Goal: Task Accomplishment & Management: Use online tool/utility

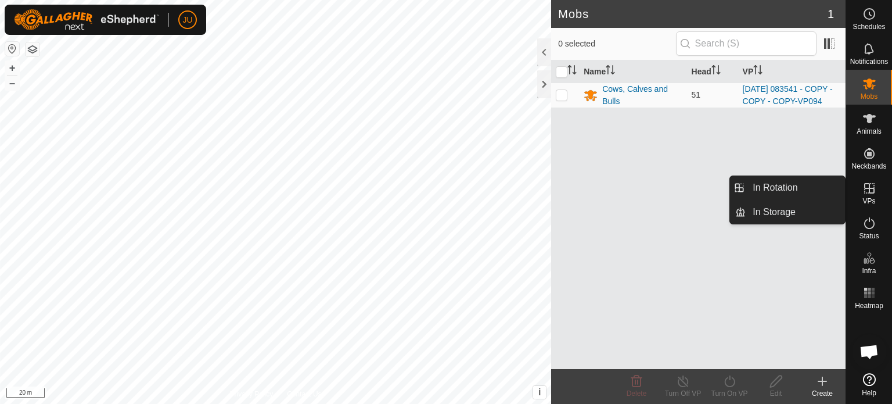
click at [872, 187] on icon at bounding box center [870, 188] width 14 height 14
click at [794, 182] on link "In Rotation" at bounding box center [795, 187] width 99 height 23
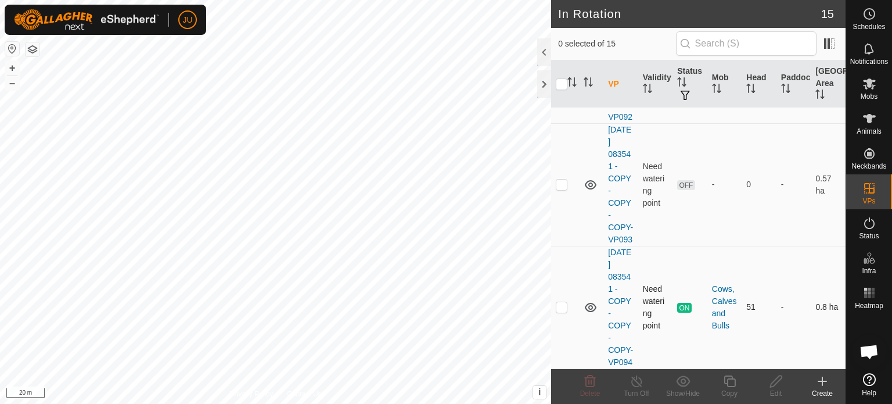
scroll to position [1964, 0]
click at [562, 302] on p-checkbox at bounding box center [562, 306] width 12 height 9
checkbox input "true"
click at [733, 385] on icon at bounding box center [730, 381] width 15 height 14
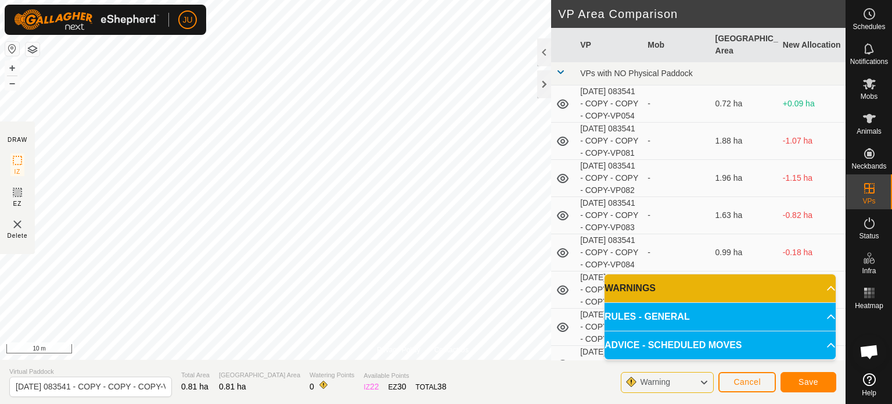
click at [677, 324] on body "JU Schedules Notifications Mobs Animals Neckbands VPs Status Infra Heatmap Help…" at bounding box center [446, 202] width 892 height 404
click at [0, 130] on div "Privacy Policy Contact Us Type: Inclusion Zone undefined Animal + – ⇧ i This ap…" at bounding box center [423, 202] width 846 height 404
click at [554, 403] on html "JU Schedules Notifications Mobs Animals Neckbands VPs Status Infra Heatmap Help…" at bounding box center [446, 202] width 892 height 404
click at [806, 378] on span "Save" at bounding box center [809, 381] width 20 height 9
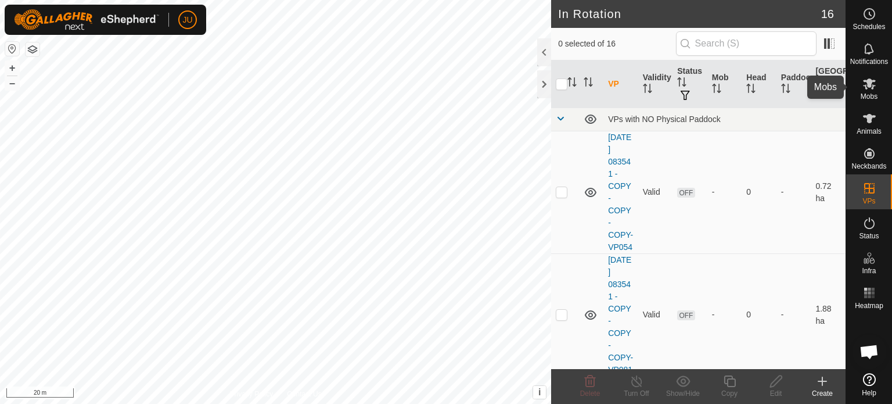
click at [874, 86] on icon at bounding box center [869, 83] width 13 height 11
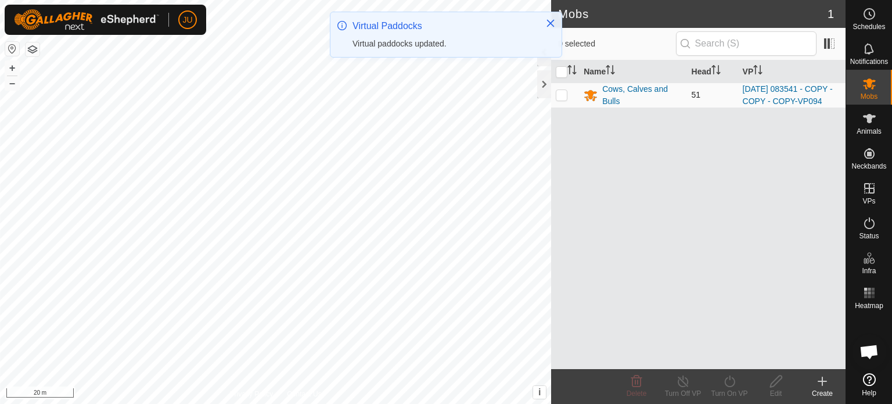
click at [566, 99] on p-checkbox at bounding box center [562, 94] width 12 height 9
checkbox input "true"
click at [731, 378] on icon at bounding box center [730, 381] width 15 height 14
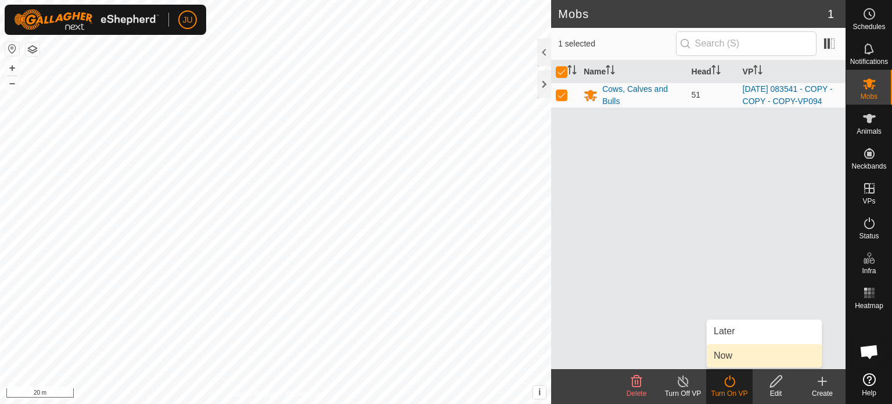
click at [731, 352] on link "Now" at bounding box center [764, 355] width 115 height 23
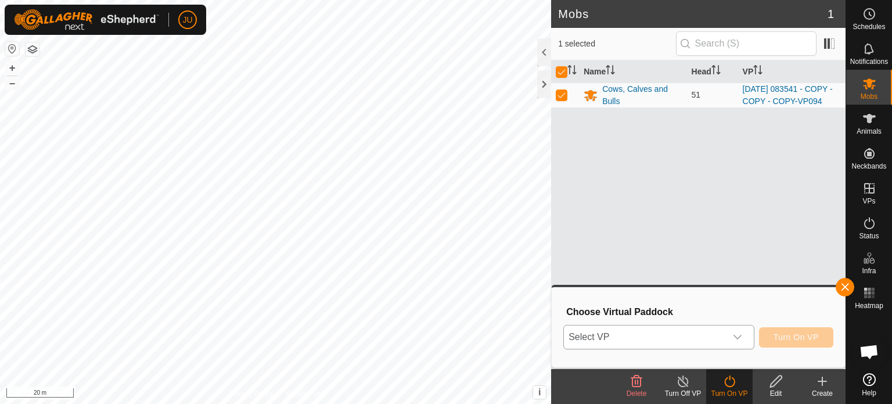
click at [734, 338] on icon "dropdown trigger" at bounding box center [737, 336] width 9 height 9
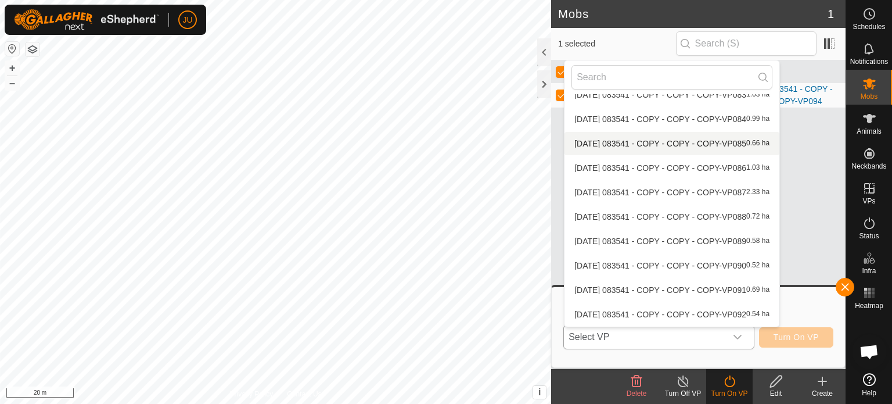
scroll to position [184, 0]
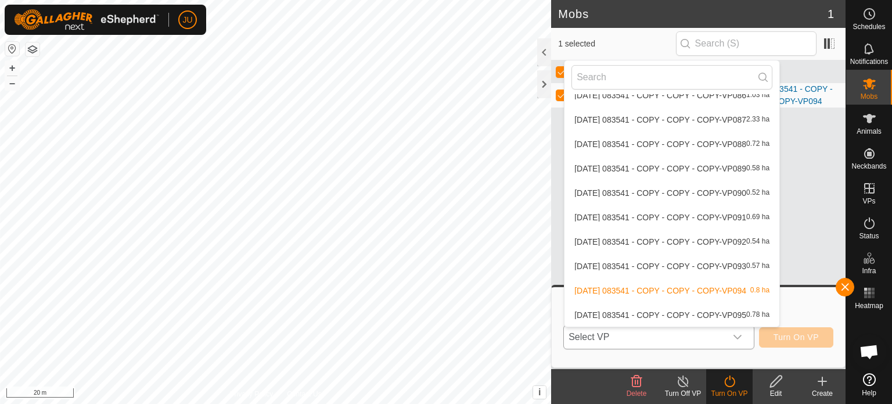
click at [692, 311] on li "[DATE] 083541 - COPY - COPY - COPY-VP095 0.78 ha" at bounding box center [672, 314] width 215 height 23
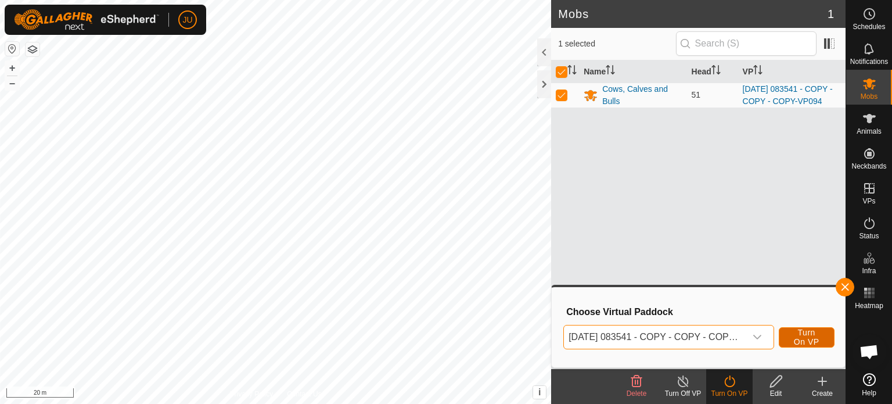
click at [809, 333] on span "Turn On VP" at bounding box center [807, 337] width 27 height 19
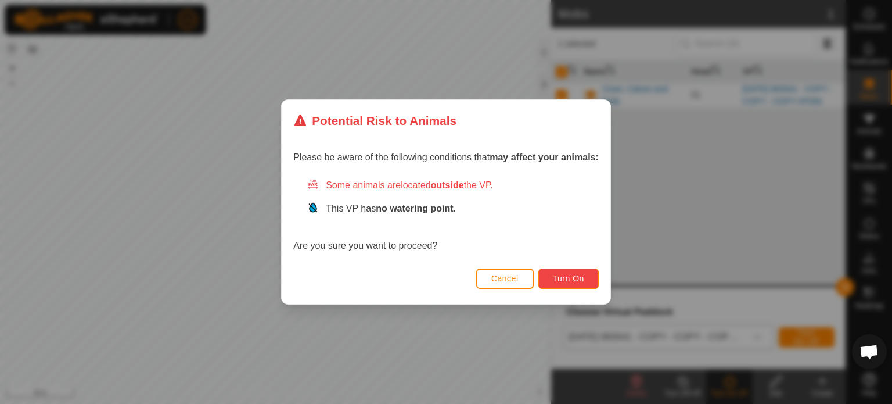
click at [569, 279] on span "Turn On" at bounding box center [568, 278] width 31 height 9
